Goal: Task Accomplishment & Management: Complete application form

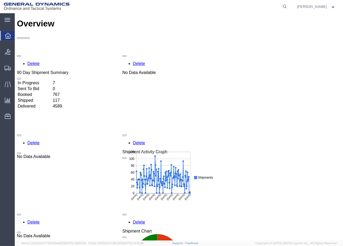
click at [4, 32] on div at bounding box center [7, 36] width 15 height 10
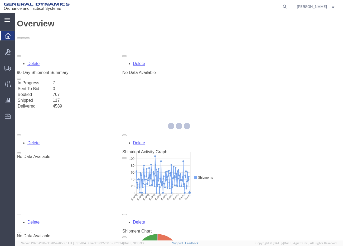
click at [11, 22] on div "main_menu Created with Sketch." at bounding box center [7, 19] width 15 height 13
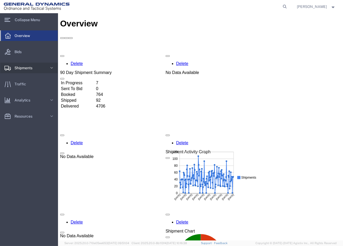
click at [24, 69] on span "Shipments" at bounding box center [26, 68] width 22 height 11
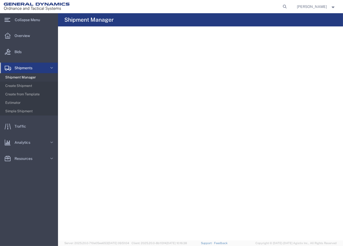
click at [31, 77] on span "Shipment Manager" at bounding box center [29, 77] width 49 height 11
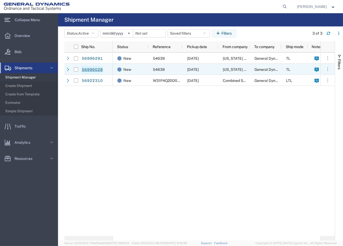
click at [92, 70] on link "56996028" at bounding box center [93, 69] width 22 height 8
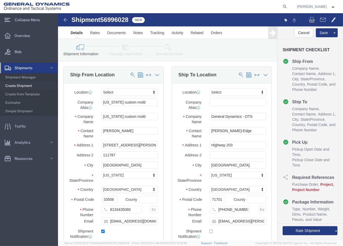
select select
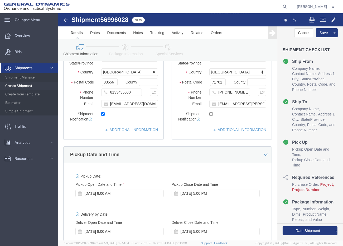
scroll to position [205, 0]
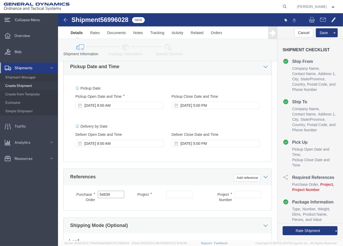
drag, startPoint x: 58, startPoint y: 187, endPoint x: 17, endPoint y: 188, distance: 41.2
click div "Purchase Order 54639"
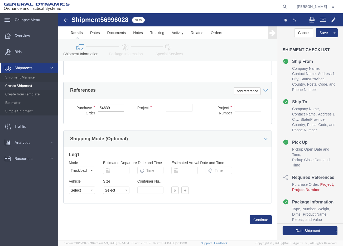
scroll to position [298, 0]
click input "text"
paste input "40100235"
type input "40100235"
click input "text"
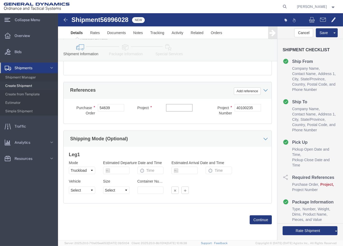
paste input "MACS DO 5 M231-M232A2"
type input "MACS DO 5 M231-M232A2"
click select "Select 1-Ton (PSS) 10 Wheel 10 Yard Dump Truck 20 Yard Dump Truck Bobtail Botto…"
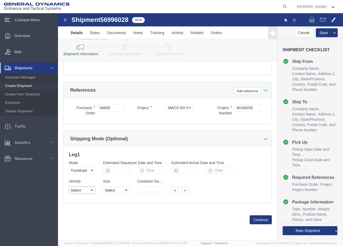
select select "BXVN"
click select "Select 1-Ton (PSS) 10 Wheel 10 Yard Dump Truck 20 Yard Dump Truck Bobtail Botto…"
click select "Select 28 Feet 53 Feet 20 Feet 40 Feet 35 Feet 48 Feet"
select select "53FT"
click select "Select 28 Feet 53 Feet 20 Feet 40 Feet 35 Feet 48 Feet"
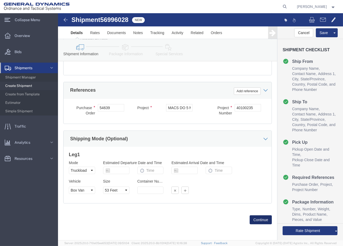
click button "Continue"
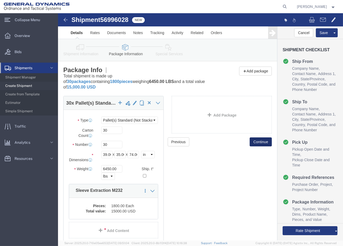
click button "Continue"
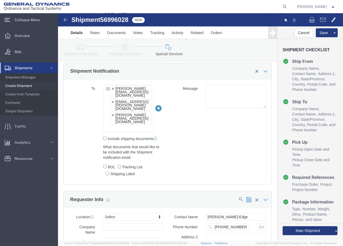
scroll to position [498, 0]
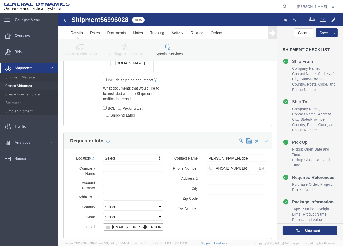
drag, startPoint x: 102, startPoint y: 208, endPoint x: 2, endPoint y: 213, distance: 99.9
click div "Please fix the following errors Ship From Location Location My Profile Location…"
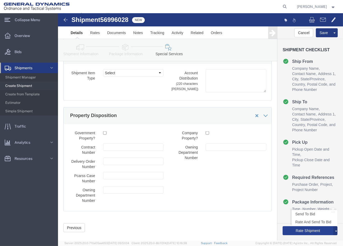
scroll to position [953, 0]
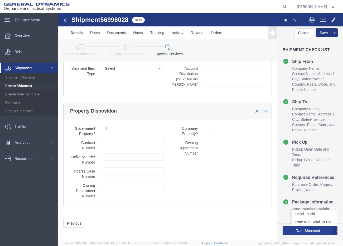
type input "[PERSON_NAME][EMAIL_ADDRESS][DOMAIN_NAME]"
click button "Rate Shipment"
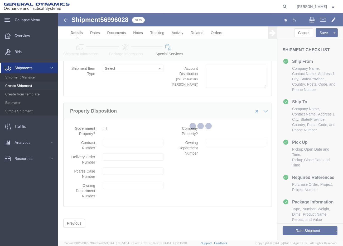
scroll to position [0, 0]
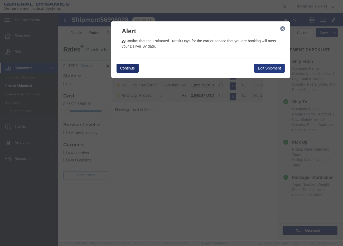
click at [135, 67] on button "Continue" at bounding box center [127, 68] width 22 height 9
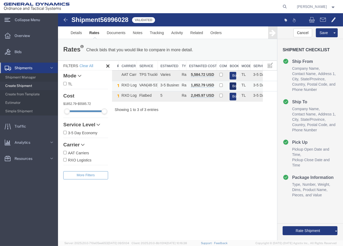
click at [233, 83] on button "Book" at bounding box center [233, 86] width 7 height 8
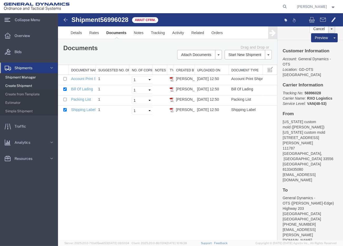
click at [36, 75] on span "Shipment Manager" at bounding box center [29, 77] width 49 height 11
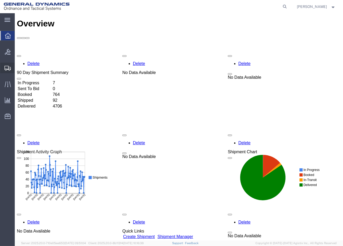
click at [0, 0] on span "Shipment Manager" at bounding box center [0, 0] width 0 height 0
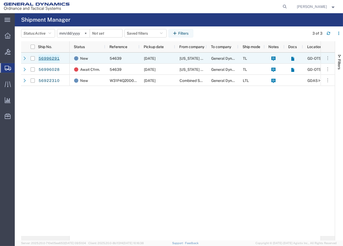
click at [51, 61] on link "56996291" at bounding box center [49, 58] width 22 height 8
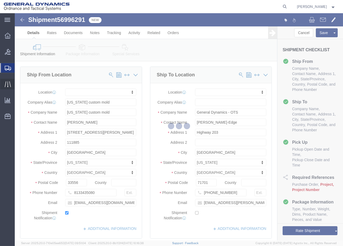
select select
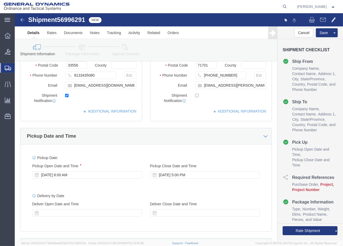
scroll to position [234, 0]
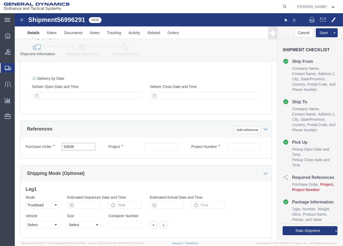
drag, startPoint x: 62, startPoint y: 130, endPoint x: 17, endPoint y: 130, distance: 45.1
click div "Purchase Order 54639"
type input "c"
paste input "54639"
type input "54639"
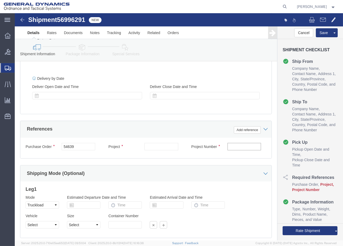
click input "text"
paste input "40100235"
type input "40100235"
click input "text"
paste input "MACS DO 5 M231-M232A2"
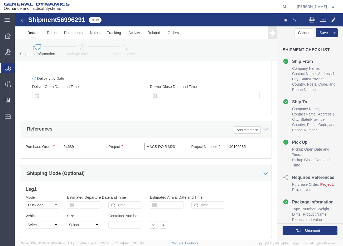
scroll to position [0, 16]
type input "MACS DO 5 M231-M232A2"
click select "Select 1-Ton (PSS) 10 Wheel 10 Yard Dump Truck 20 Yard Dump Truck Bobtail Botto…"
select select "BXVN"
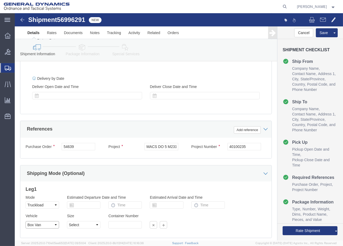
click select "Select 1-Ton (PSS) 10 Wheel 10 Yard Dump Truck 20 Yard Dump Truck Bobtail Botto…"
click select "Select 28 Feet 53 Feet 20 Feet 40 Feet 35 Feet 48 Feet"
select select "53FT"
click select "Select 28 Feet 53 Feet 20 Feet 40 Feet 35 Feet 48 Feet"
click div "Vehicle Select 1-Ton (PSS) 10 Wheel 10 Yard Dump Truck 20 Yard Dump Truck Bobta…"
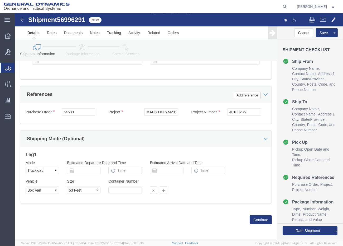
scroll to position [270, 0]
click button "Continue"
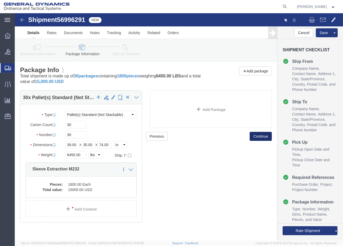
scroll to position [6, 0]
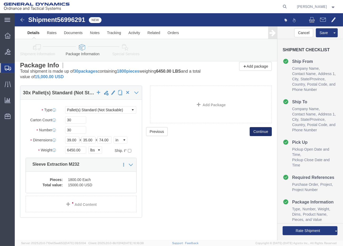
click button "Continue"
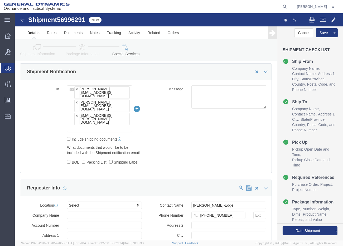
scroll to position [475, 0]
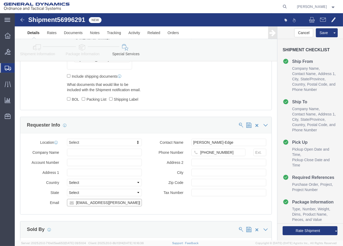
drag, startPoint x: 112, startPoint y: 187, endPoint x: -60, endPoint y: 188, distance: 172.1
click html "Shipment 56996291 New Details Rates Documents Notes Tracking Activity Related O…"
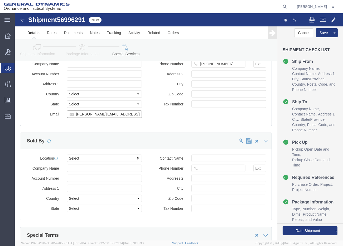
scroll to position [616, 0]
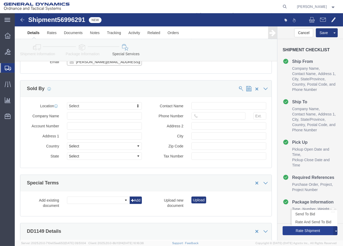
type input "[PERSON_NAME][EMAIL_ADDRESS][DOMAIN_NAME]"
click button "Rate Shipment"
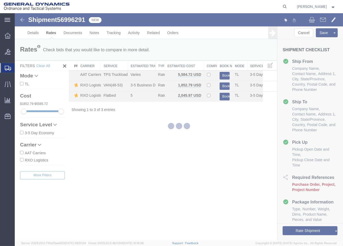
scroll to position [0, 0]
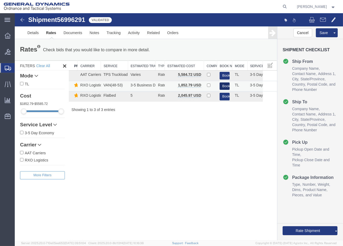
click at [227, 86] on button "Book" at bounding box center [225, 86] width 10 height 8
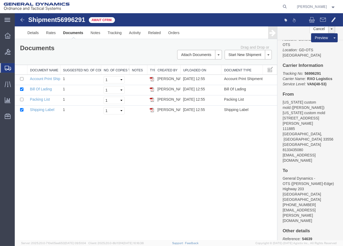
scroll to position [29, 0]
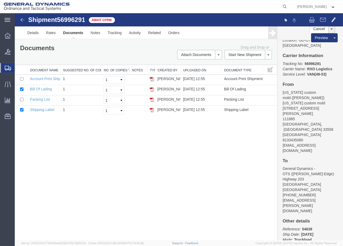
click at [234, 166] on div "Shipment 56996291 4 of 4 Await Cfrm. Details Rates Documents Notes Tracking Act…" at bounding box center [179, 126] width 329 height 227
